Goal: Transaction & Acquisition: Purchase product/service

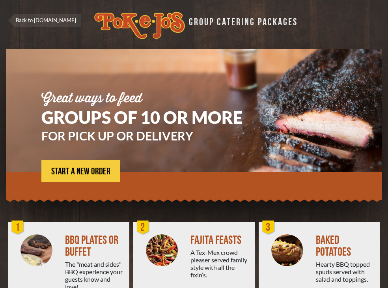
scroll to position [69, 0]
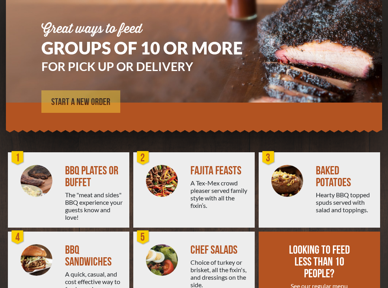
click at [86, 102] on span "START A NEW ORDER" at bounding box center [80, 101] width 59 height 9
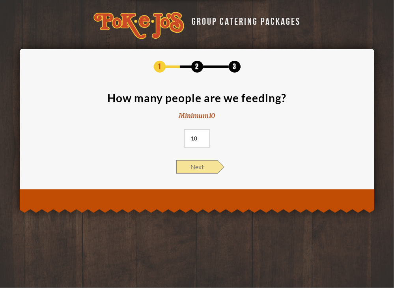
click at [190, 166] on span "Next" at bounding box center [196, 166] width 41 height 13
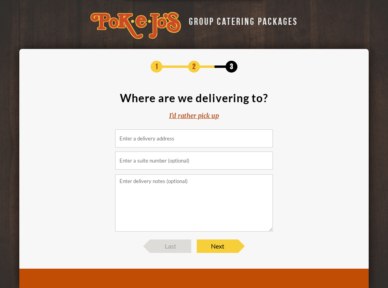
click at [186, 114] on div "I'd rather pick up" at bounding box center [194, 115] width 50 height 9
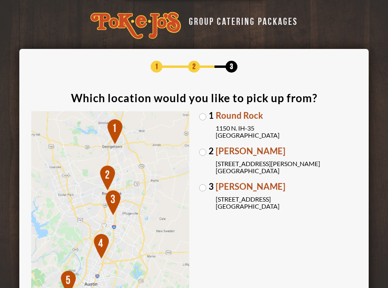
click at [205, 152] on label "[GEOGRAPHIC_DATA][PERSON_NAME] [STREET_ADDRESS][PERSON_NAME]" at bounding box center [278, 161] width 158 height 28
click at [0, 0] on input "[GEOGRAPHIC_DATA][PERSON_NAME] [STREET_ADDRESS][PERSON_NAME]" at bounding box center [0, 0] width 0 height 0
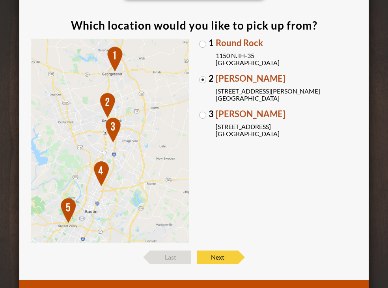
scroll to position [77, 0]
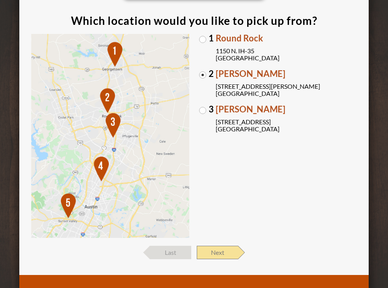
click at [213, 256] on span "Next" at bounding box center [217, 252] width 41 height 13
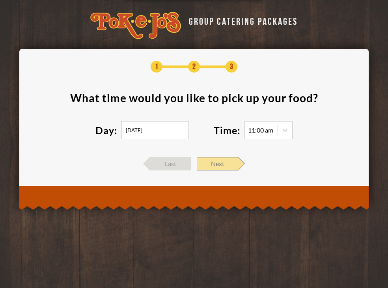
scroll to position [0, 0]
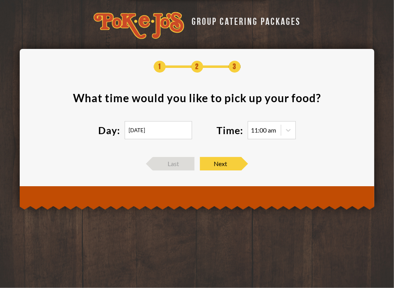
click at [166, 127] on input "[DATE]" at bounding box center [158, 130] width 67 height 18
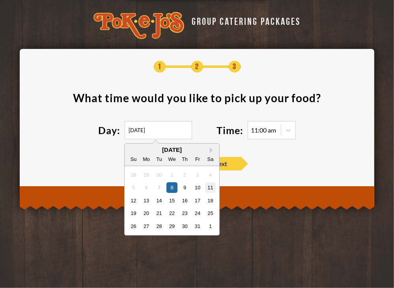
click at [207, 190] on div "11" at bounding box center [210, 187] width 11 height 11
type input "10/11/2025"
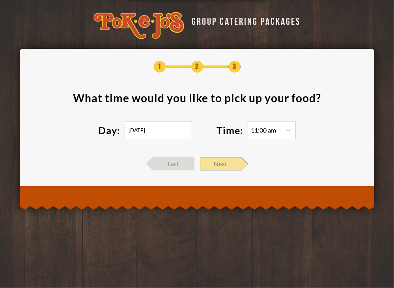
click at [212, 166] on span "Next" at bounding box center [220, 163] width 41 height 13
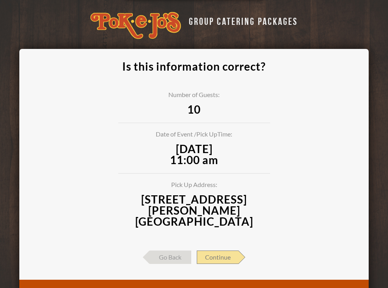
click at [222, 250] on span "Continue" at bounding box center [218, 256] width 42 height 13
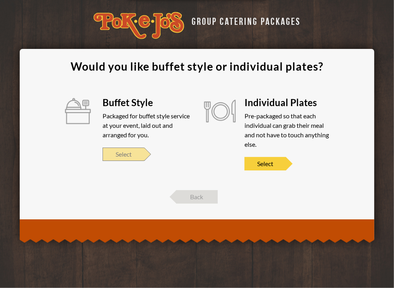
click at [128, 154] on span "Select" at bounding box center [123, 153] width 41 height 13
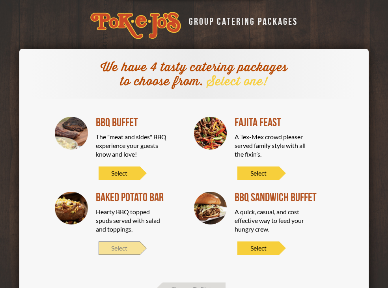
click at [120, 247] on span "Select" at bounding box center [119, 247] width 41 height 13
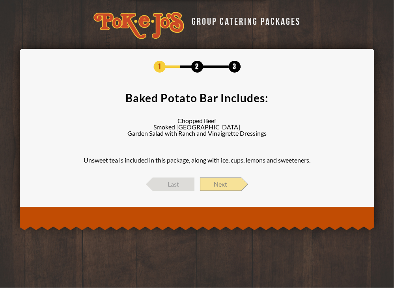
click at [226, 185] on span "Next" at bounding box center [220, 183] width 41 height 13
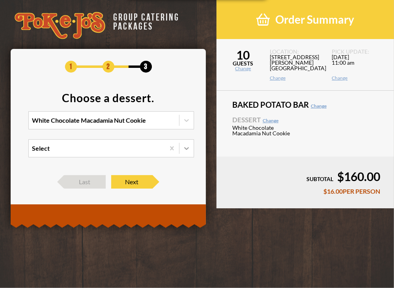
click at [187, 149] on icon at bounding box center [186, 148] width 5 height 3
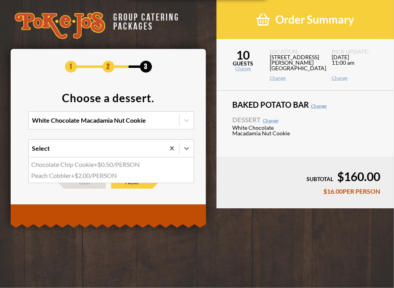
click at [129, 161] on div "Chocolate Chip Cookie +$0.50/PERSON" at bounding box center [111, 164] width 164 height 11
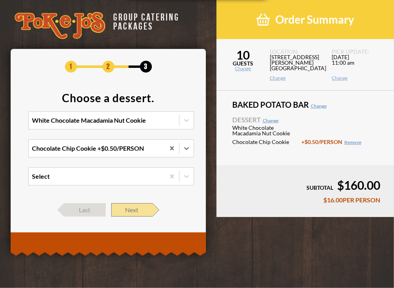
click at [128, 212] on span "Next" at bounding box center [131, 209] width 41 height 13
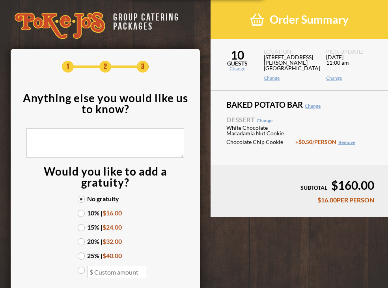
click at [80, 212] on label "10% | $16.00" at bounding box center [105, 213] width 55 height 6
click at [0, 0] on input "10% | $16.00" at bounding box center [0, 0] width 0 height 0
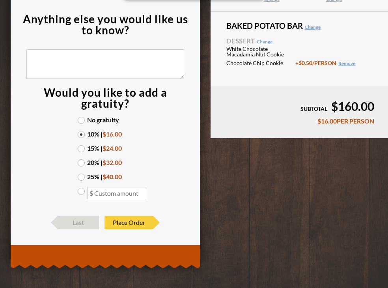
click at [82, 147] on label "15% | $24.00" at bounding box center [105, 148] width 55 height 6
click at [0, 0] on input "15% | $24.00" at bounding box center [0, 0] width 0 height 0
click at [125, 223] on span "Place Order" at bounding box center [128, 222] width 48 height 13
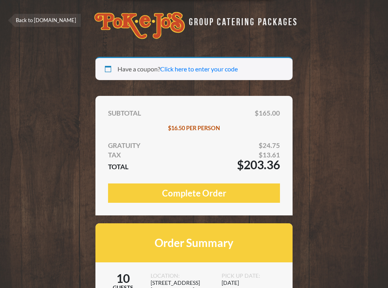
select select "TX"
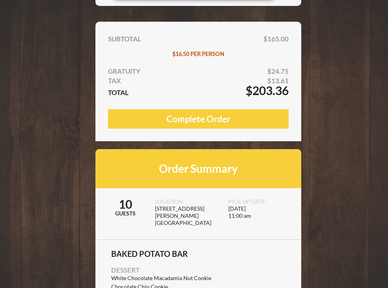
scroll to position [74, 0]
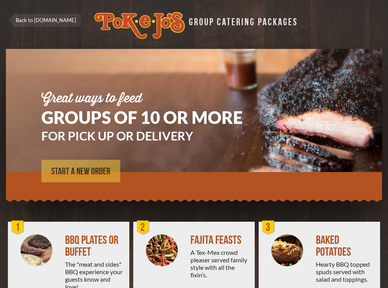
click at [74, 169] on span "START A NEW ORDER" at bounding box center [80, 171] width 59 height 9
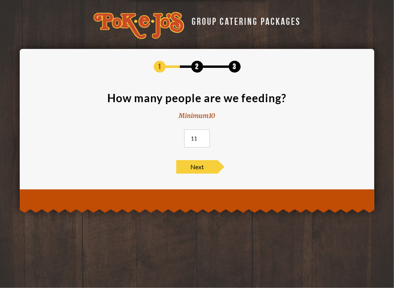
click at [201, 138] on input "11" at bounding box center [197, 138] width 26 height 18
click at [201, 138] on input "12" at bounding box center [197, 138] width 26 height 18
click at [201, 138] on input "13" at bounding box center [197, 138] width 26 height 18
click at [201, 138] on input "14" at bounding box center [197, 138] width 26 height 18
click at [201, 138] on input "15" at bounding box center [197, 138] width 26 height 18
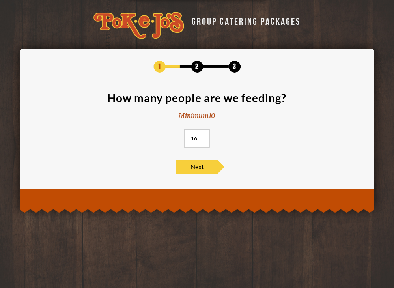
click at [201, 138] on input "16" at bounding box center [197, 138] width 26 height 18
click at [201, 138] on input "17" at bounding box center [197, 138] width 26 height 18
click at [201, 138] on input "18" at bounding box center [197, 138] width 26 height 18
type input "19"
click at [201, 138] on input "19" at bounding box center [197, 138] width 26 height 18
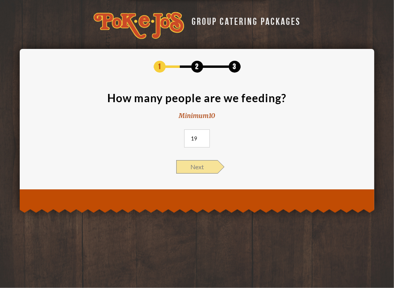
click at [193, 167] on span "Next" at bounding box center [196, 166] width 41 height 13
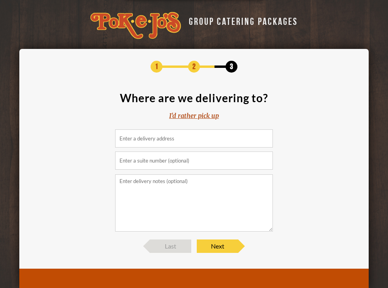
click at [199, 112] on div "I'd rather pick up" at bounding box center [194, 115] width 50 height 9
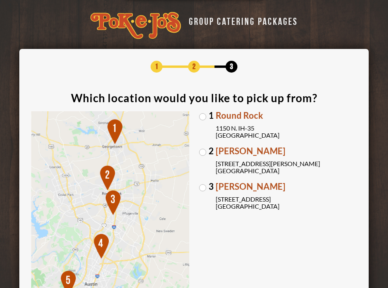
click at [203, 152] on label "[GEOGRAPHIC_DATA][PERSON_NAME] [STREET_ADDRESS][PERSON_NAME]" at bounding box center [278, 161] width 158 height 28
click at [0, 0] on input "[GEOGRAPHIC_DATA][PERSON_NAME] [STREET_ADDRESS][PERSON_NAME]" at bounding box center [0, 0] width 0 height 0
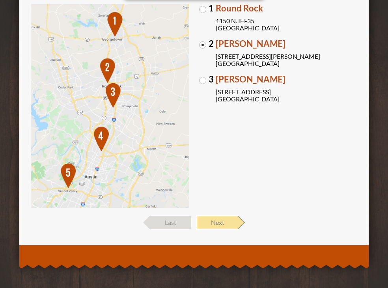
click at [224, 221] on span "Next" at bounding box center [217, 222] width 41 height 13
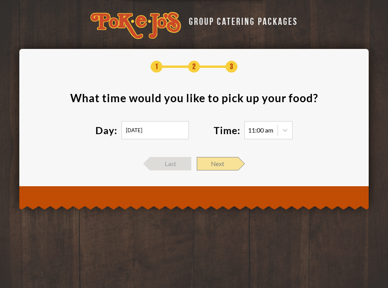
scroll to position [0, 0]
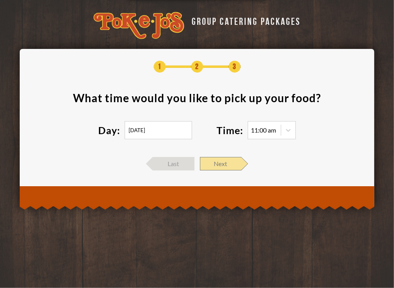
click at [213, 162] on span "Next" at bounding box center [220, 163] width 41 height 13
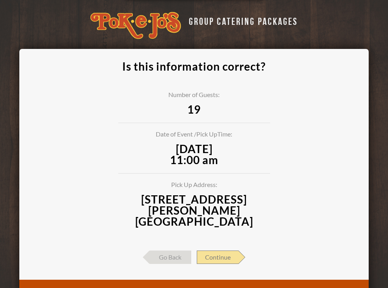
click at [224, 250] on span "Continue" at bounding box center [218, 256] width 42 height 13
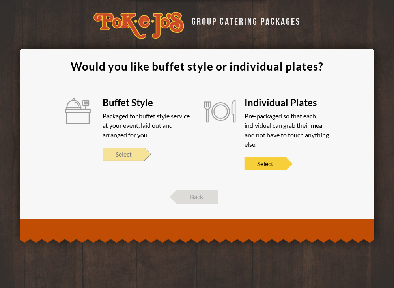
click at [131, 156] on span "Select" at bounding box center [123, 153] width 41 height 13
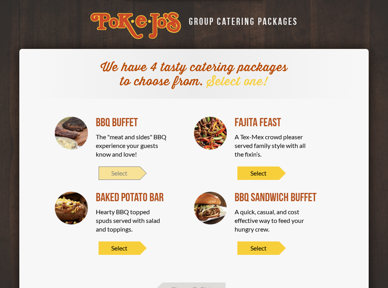
click at [134, 174] on span "Select" at bounding box center [119, 172] width 41 height 13
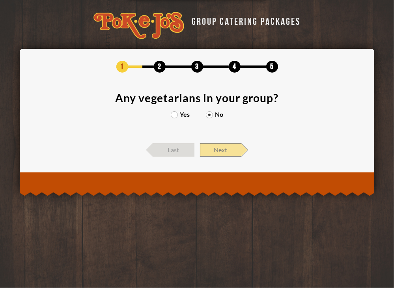
click at [215, 147] on span "Next" at bounding box center [220, 149] width 41 height 13
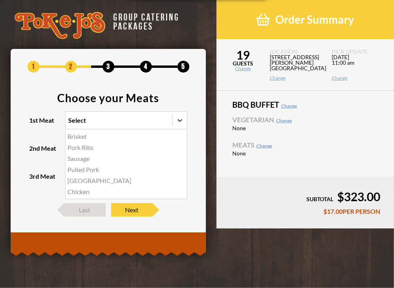
click at [179, 119] on icon at bounding box center [180, 120] width 8 height 8
click at [34, 124] on input "1st Meat option Brisket focused, 1 of 6. 6 results available. Use Up and Down t…" at bounding box center [34, 124] width 0 height 0
click at [105, 138] on div "Brisket" at bounding box center [125, 136] width 121 height 11
click at [34, 124] on input "1st Meat option Brisket focused, 1 of 6. 6 results available. Use Up and Down t…" at bounding box center [34, 124] width 0 height 0
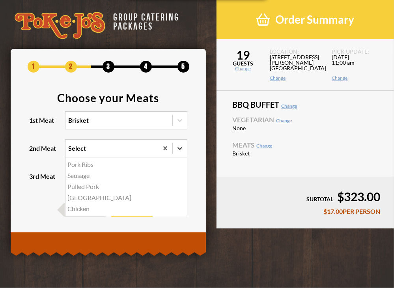
click at [179, 149] on icon at bounding box center [179, 148] width 5 height 3
click at [34, 152] on input "2nd Meat option Pork Ribs focused, 1 of 5. 5 results available. Use Up and Down…" at bounding box center [34, 152] width 0 height 0
click at [112, 164] on div "Pork Ribs" at bounding box center [125, 164] width 121 height 11
click at [34, 152] on input "2nd Meat option Pork Ribs focused, 1 of 5. 5 results available. Use Up and Down…" at bounding box center [34, 152] width 0 height 0
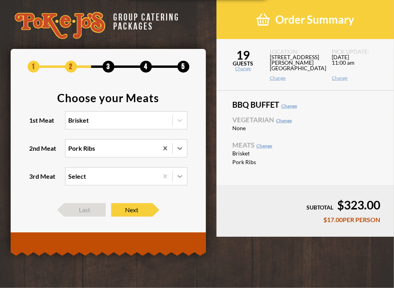
click at [179, 179] on icon at bounding box center [180, 176] width 8 height 8
click at [34, 180] on input "3rd Meat Select" at bounding box center [34, 180] width 0 height 0
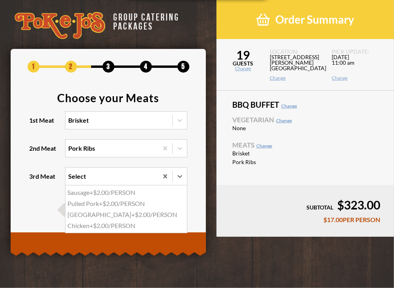
click at [123, 191] on div "Sausage +$2.00/PERSON" at bounding box center [125, 192] width 121 height 11
click at [34, 180] on input "3rd Meat option Sausage focused, 1 of 4. 4 results available. Use Up and Down t…" at bounding box center [34, 180] width 0 height 0
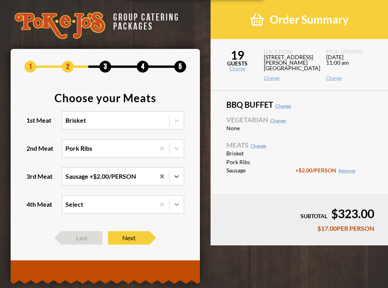
click at [176, 203] on icon at bounding box center [177, 204] width 8 height 8
click at [31, 208] on input "4th Meat Select" at bounding box center [31, 208] width 0 height 0
click at [192, 201] on div "1 2 3 4 5 Choose your Meats 1st Meat Brisket 2nd Meat Pork Ribs 3rd Meat Sausag…" at bounding box center [106, 152] width 190 height 207
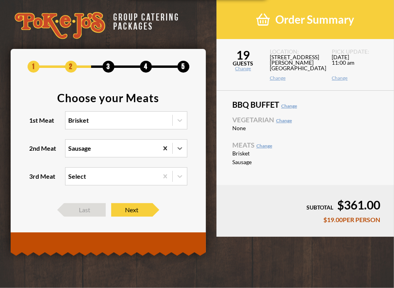
click at [162, 148] on icon at bounding box center [165, 148] width 8 height 8
click at [34, 152] on input "2nd Meat option Pork Ribs, selected. 0 results available. Select is focused , p…" at bounding box center [34, 152] width 0 height 0
click at [197, 151] on div "1 2 3 4 5 Choose your Meats 1st Meat Brisket 2nd Meat Sausage 3rd Meat Select L…" at bounding box center [108, 138] width 195 height 179
click at [131, 209] on span "Next" at bounding box center [131, 209] width 41 height 13
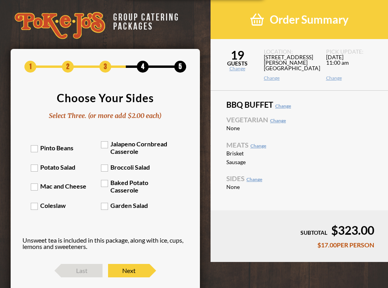
click at [106, 182] on label "Baked Potato Casserole" at bounding box center [136, 186] width 70 height 15
click at [0, 0] on input "Baked Potato Casserole" at bounding box center [0, 0] width 0 height 0
click at [34, 145] on label "Pinto Beans" at bounding box center [66, 147] width 70 height 7
click at [0, 0] on input "Pinto Beans" at bounding box center [0, 0] width 0 height 0
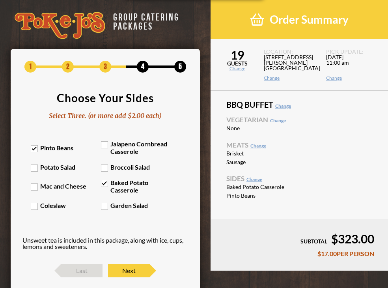
click at [34, 187] on label "Mac and Cheese" at bounding box center [66, 185] width 70 height 7
click at [0, 0] on input "Mac and Cheese" at bounding box center [0, 0] width 0 height 0
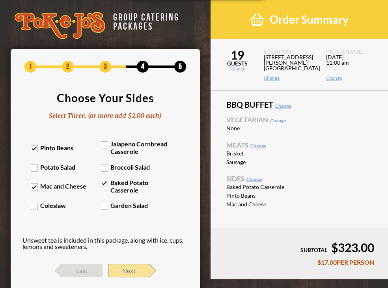
click at [120, 267] on span "Next" at bounding box center [128, 270] width 41 height 13
